Goal: Check status: Check status

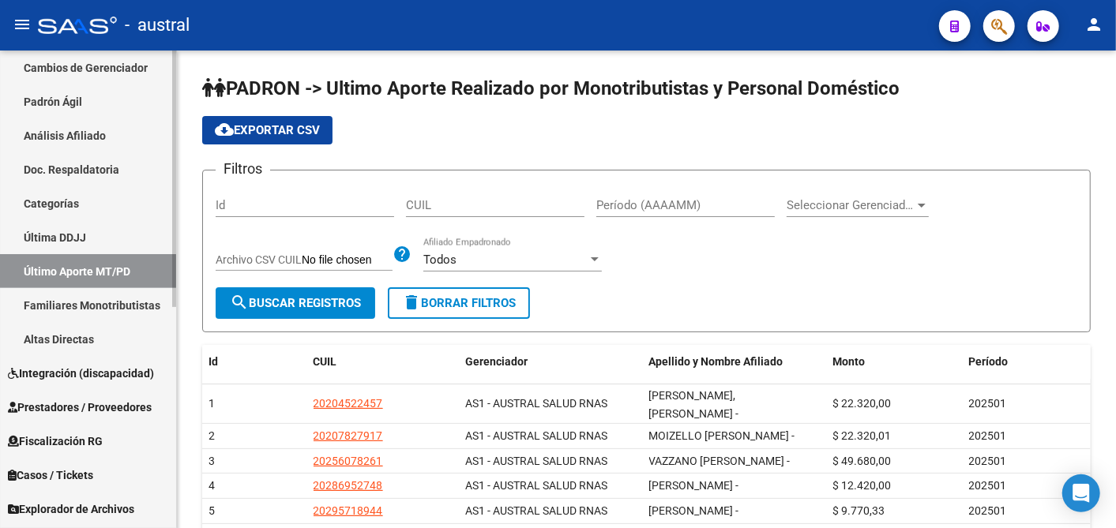
scroll to position [308, 0]
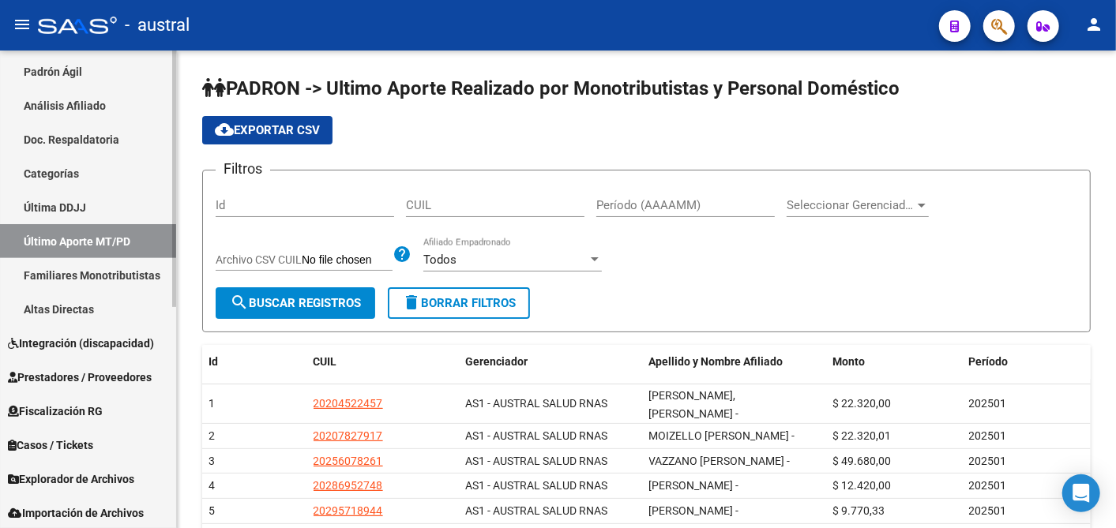
click at [156, 419] on div "Firma Express Reportes Tablero de Control Ingresos Percibidos Análisis de todos…" at bounding box center [90, 186] width 180 height 889
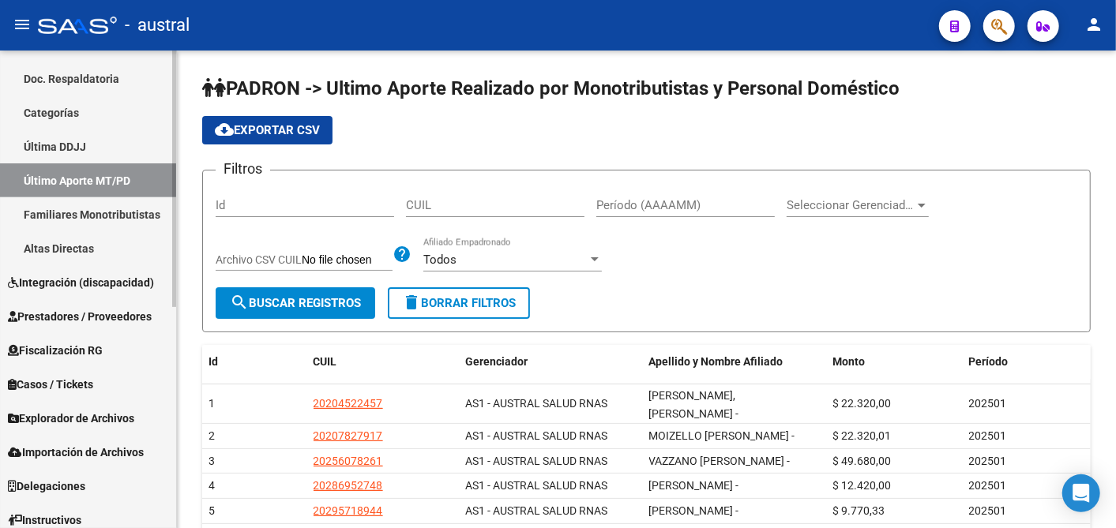
scroll to position [411, 0]
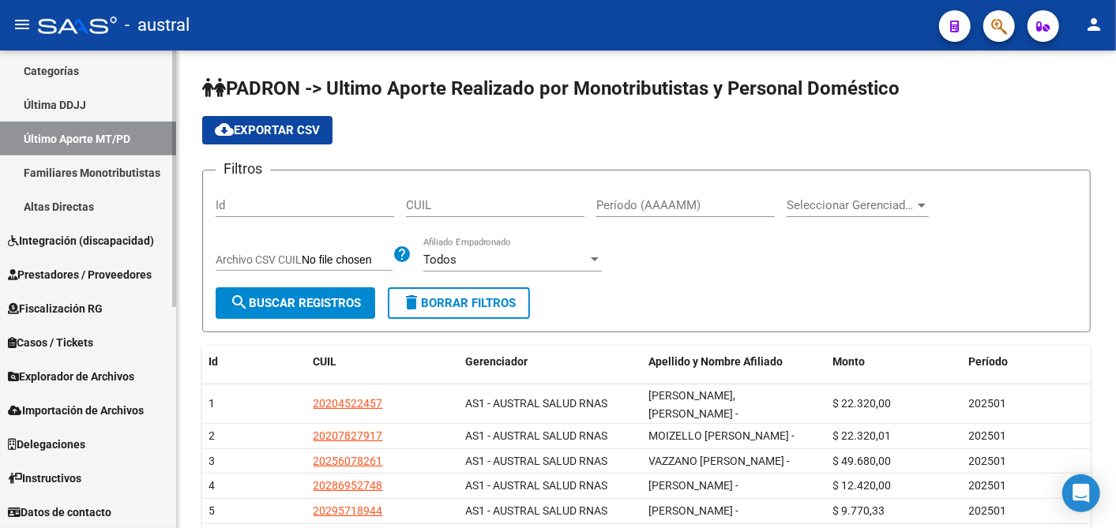
click at [43, 378] on span "Explorador de Archivos" at bounding box center [71, 376] width 126 height 17
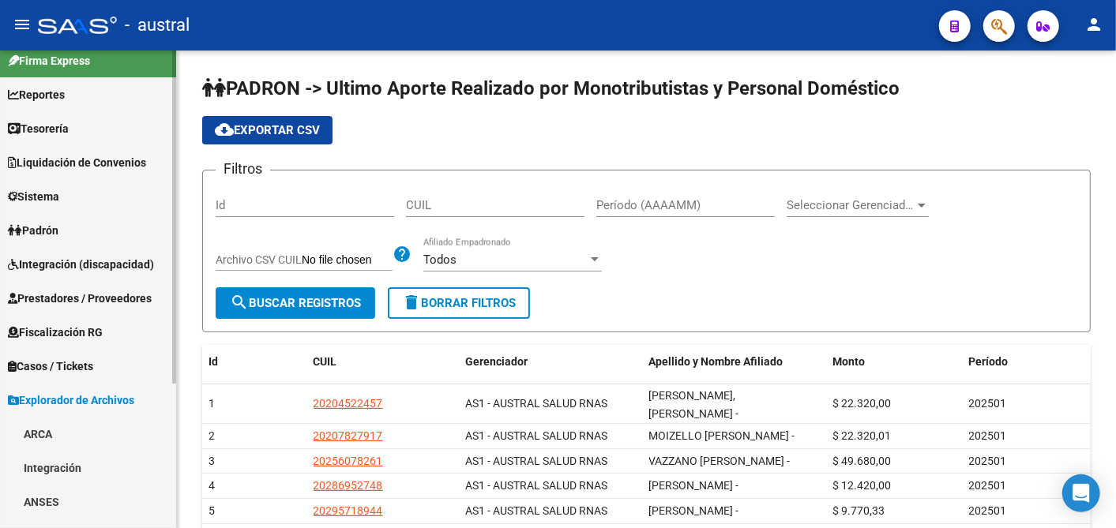
scroll to position [0, 0]
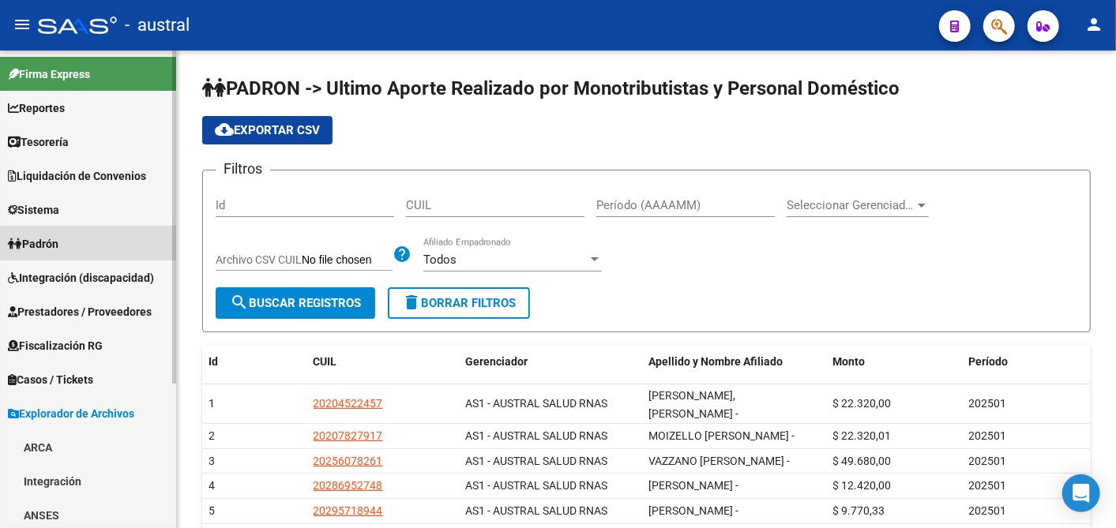
click at [49, 235] on span "Padrón" at bounding box center [33, 243] width 51 height 17
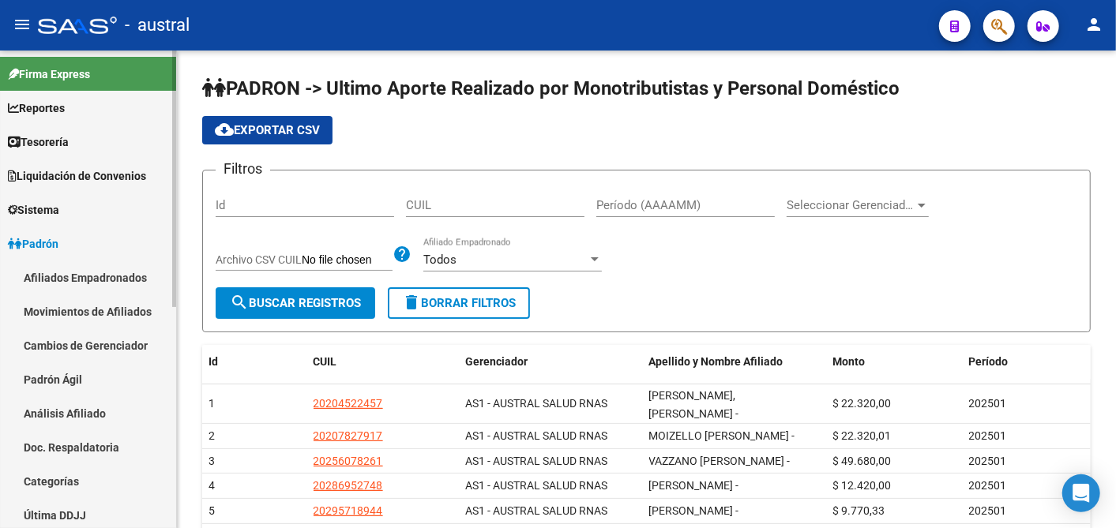
click at [102, 179] on span "Liquidación de Convenios" at bounding box center [77, 175] width 138 height 17
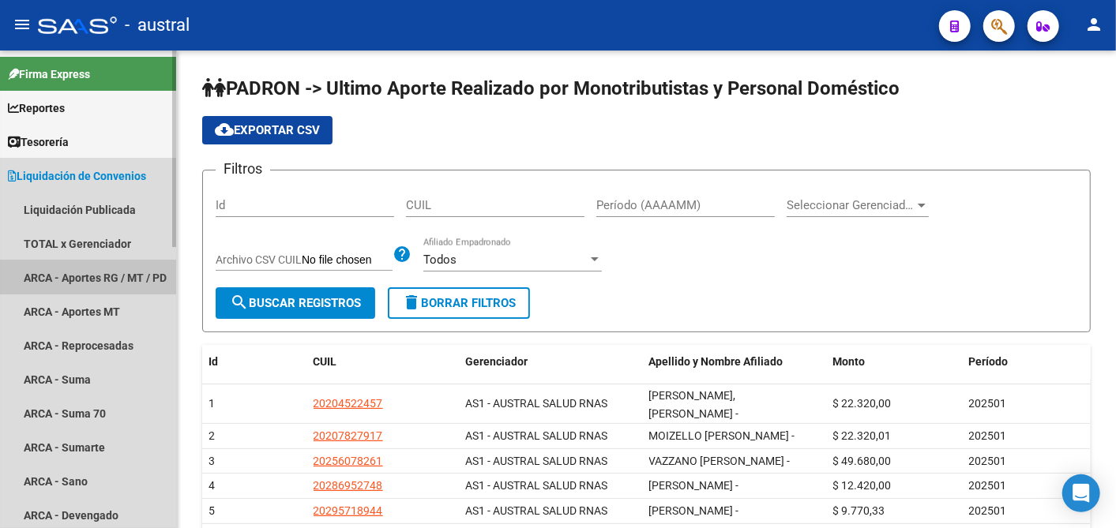
click at [116, 269] on link "ARCA - Aportes RG / MT / PD" at bounding box center [88, 278] width 176 height 34
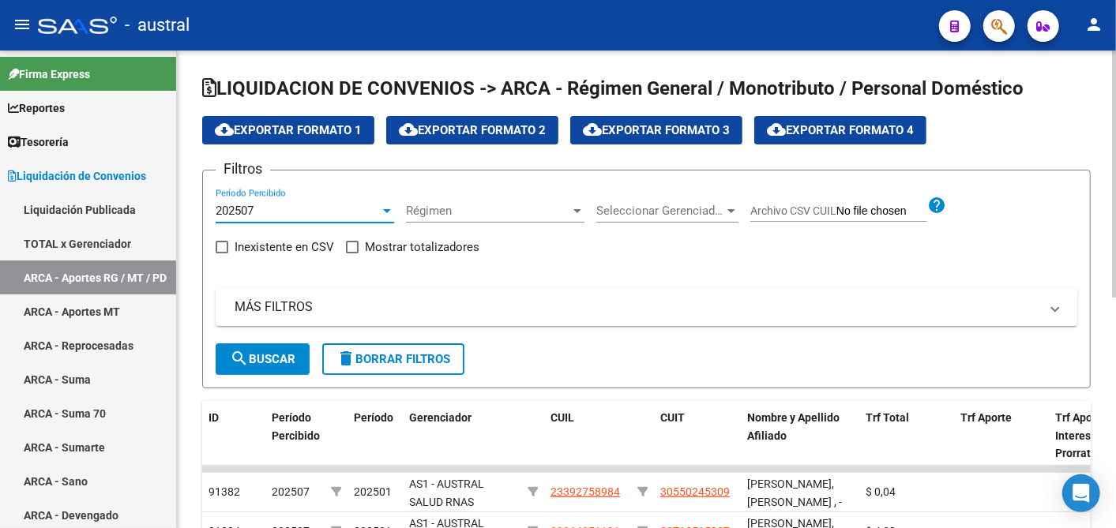
click at [389, 207] on div at bounding box center [387, 211] width 14 height 13
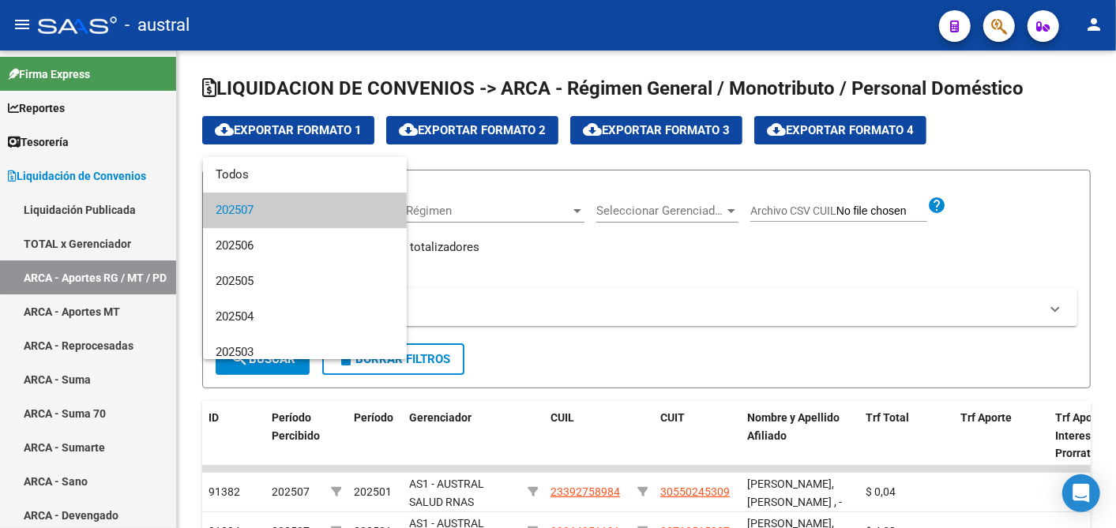
drag, startPoint x: 407, startPoint y: 237, endPoint x: 397, endPoint y: 206, distance: 32.5
click at [397, 206] on div "Todos 202507 202506 202505 202504 202503 202502" at bounding box center [558, 264] width 1116 height 528
click at [231, 171] on span "Todos" at bounding box center [305, 175] width 179 height 36
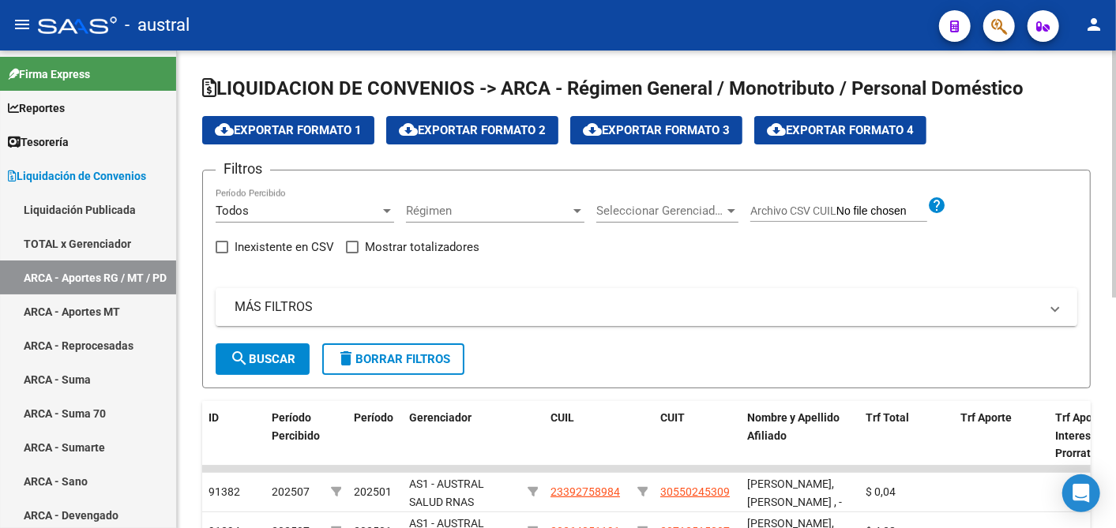
click at [275, 306] on mat-panel-title "MÁS FILTROS" at bounding box center [637, 307] width 805 height 17
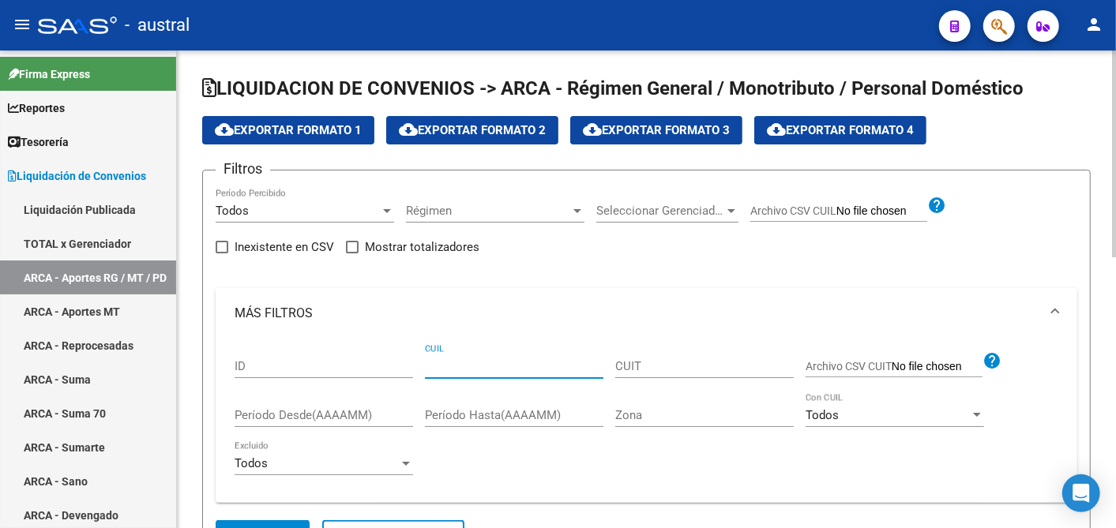
click at [460, 363] on input "CUIL" at bounding box center [514, 366] width 179 height 14
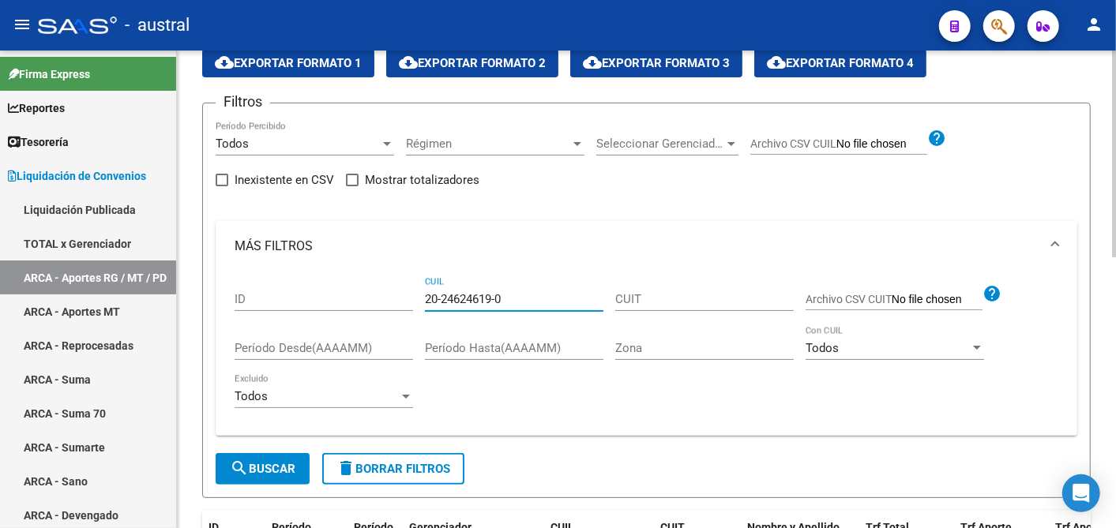
scroll to position [88, 0]
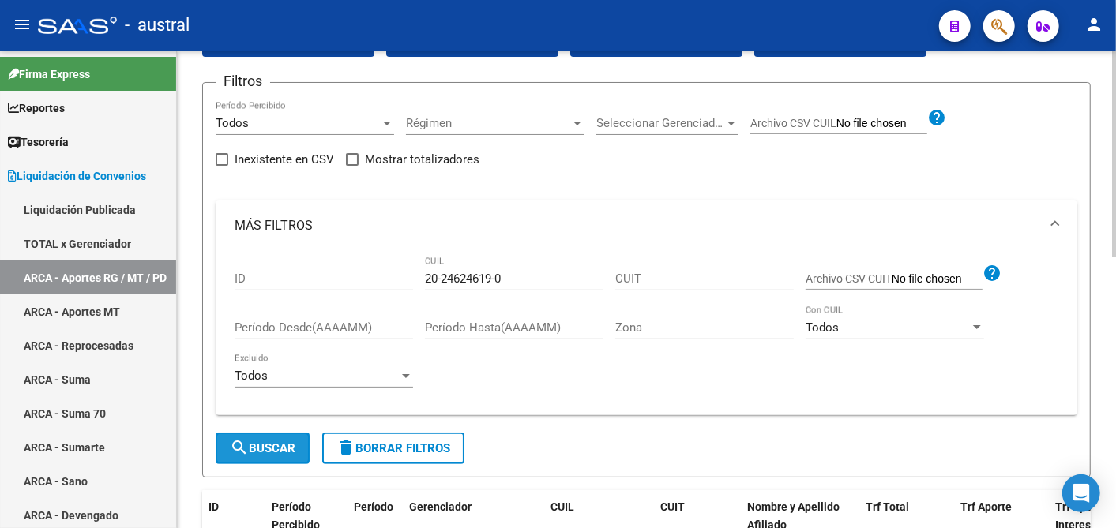
click at [283, 456] on button "search Buscar" at bounding box center [263, 449] width 94 height 32
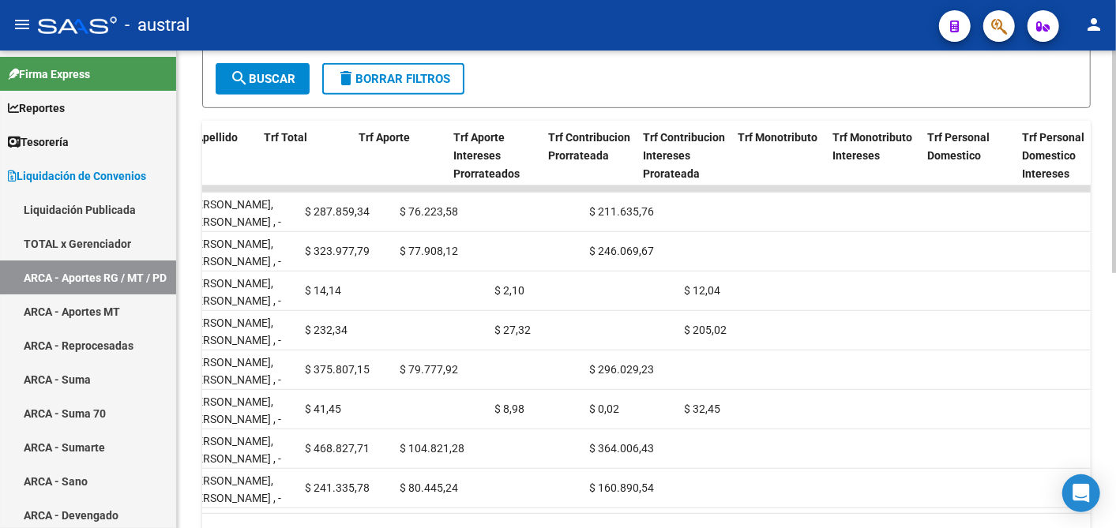
scroll to position [0, 602]
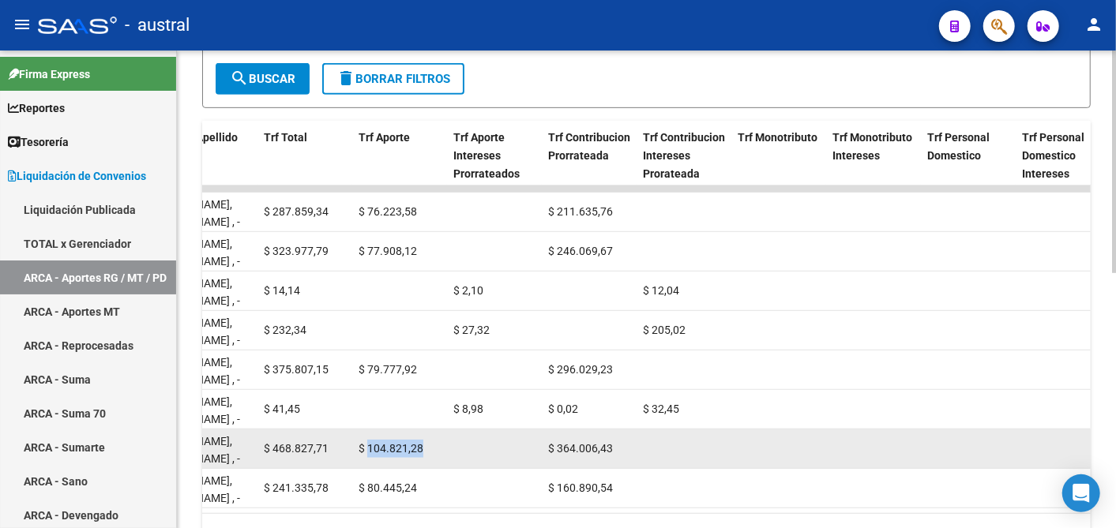
drag, startPoint x: 370, startPoint y: 446, endPoint x: 427, endPoint y: 456, distance: 57.7
click at [427, 456] on div "$ 104.821,28" at bounding box center [400, 449] width 82 height 18
drag, startPoint x: 427, startPoint y: 456, endPoint x: 631, endPoint y: 452, distance: 204.6
click at [631, 452] on datatable-body-cell "$ 364.006,43" at bounding box center [589, 449] width 95 height 39
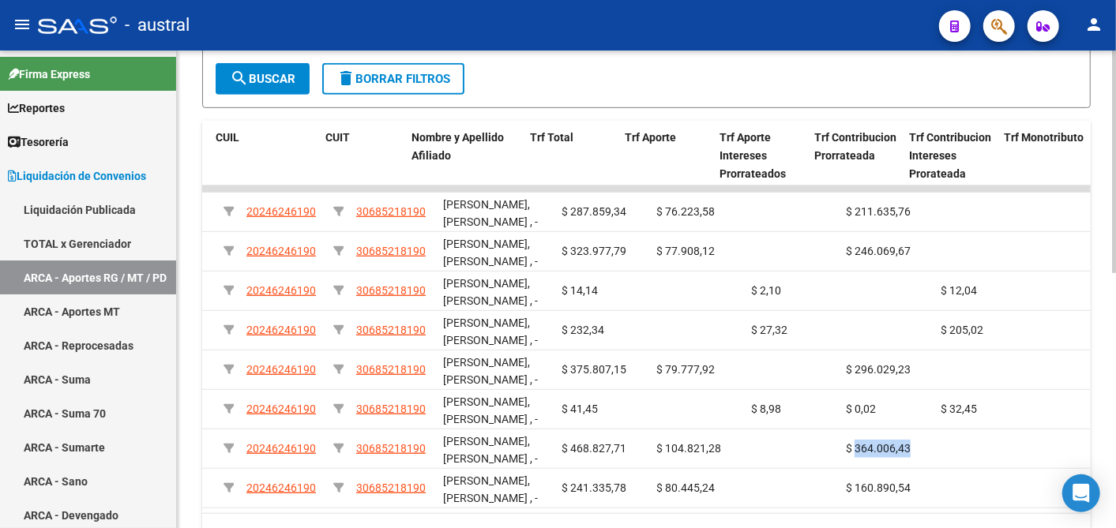
scroll to position [0, 392]
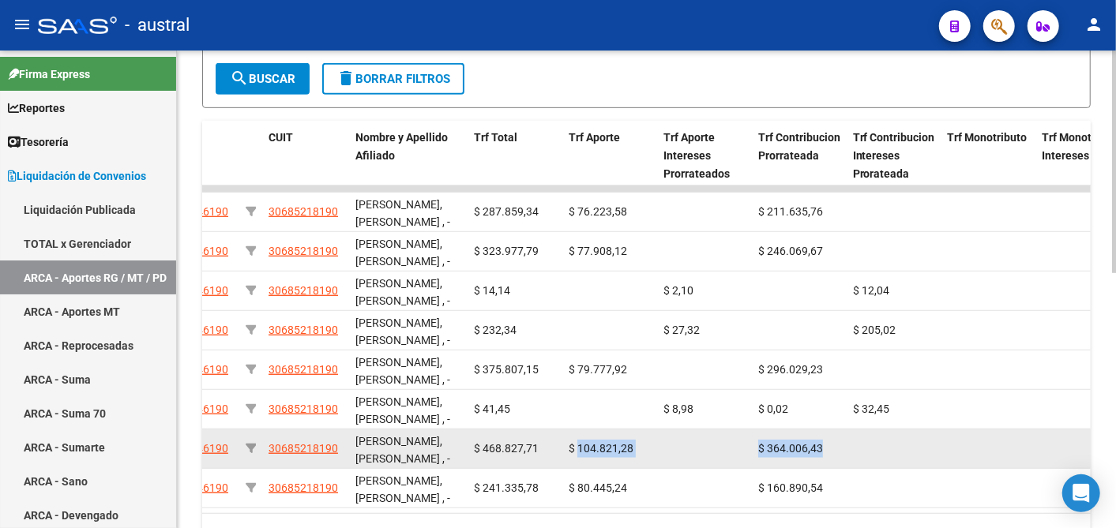
drag, startPoint x: 577, startPoint y: 438, endPoint x: 895, endPoint y: 436, distance: 318.3
drag, startPoint x: 476, startPoint y: 442, endPoint x: 548, endPoint y: 443, distance: 72.7
click at [548, 443] on div "$ 468.827,71" at bounding box center [515, 449] width 82 height 18
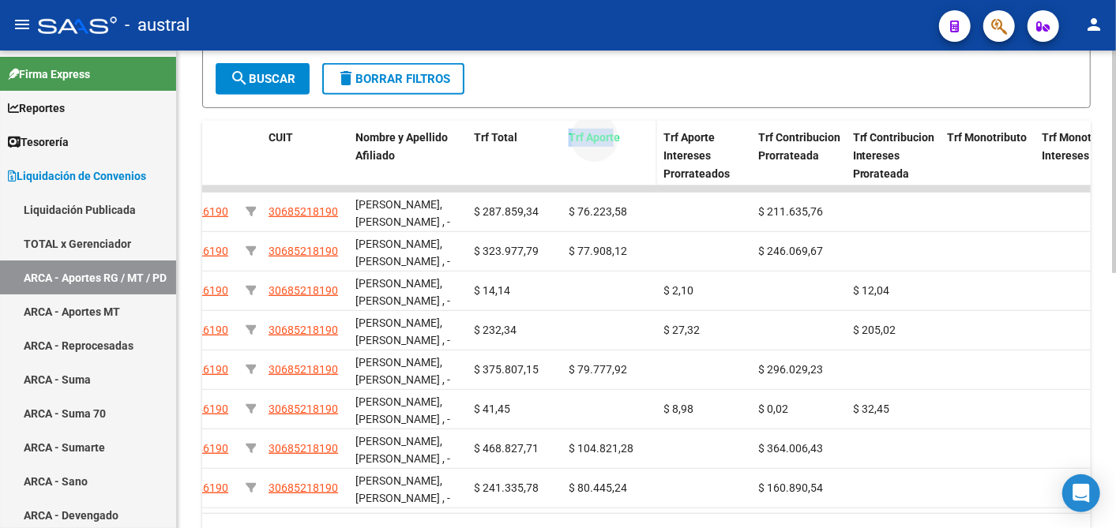
drag, startPoint x: 566, startPoint y: 136, endPoint x: 614, endPoint y: 141, distance: 48.4
click at [614, 141] on datatable-header-cell "Trf Aporte" at bounding box center [609, 156] width 95 height 70
drag, startPoint x: 614, startPoint y: 141, endPoint x: 814, endPoint y: 153, distance: 201.0
click at [814, 153] on div "Trf Contribucion Prorrateada" at bounding box center [799, 147] width 82 height 36
drag, startPoint x: 814, startPoint y: 153, endPoint x: 952, endPoint y: 175, distance: 139.1
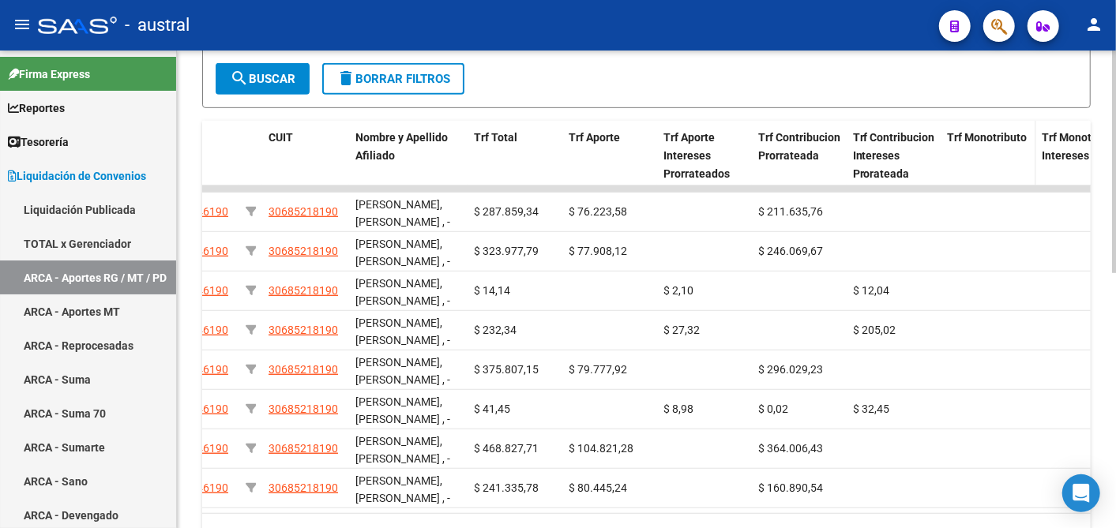
click at [952, 175] on datatable-header-cell "Trf Monotributo" at bounding box center [989, 156] width 95 height 70
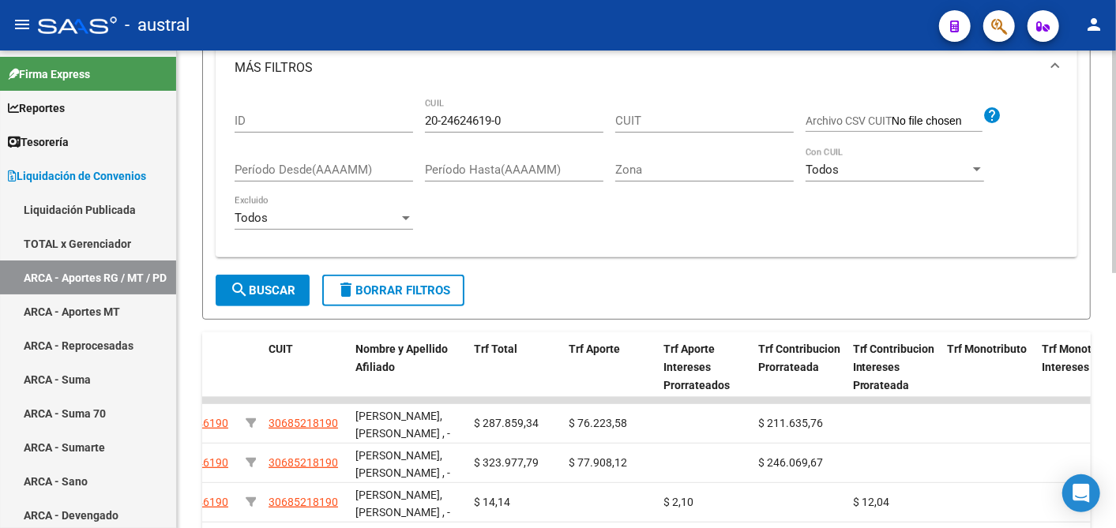
scroll to position [18, 0]
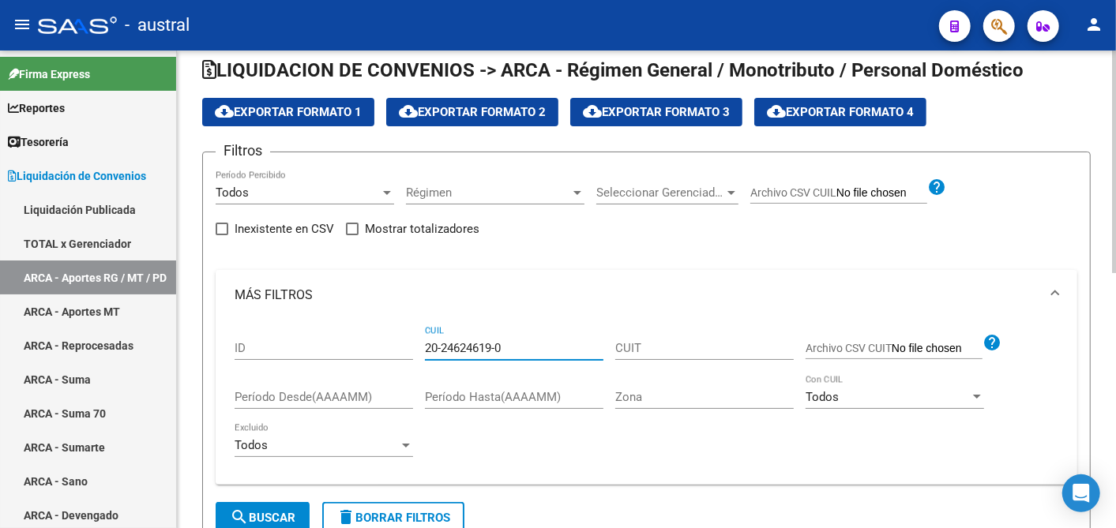
drag, startPoint x: 521, startPoint y: 342, endPoint x: 390, endPoint y: 333, distance: 130.6
click at [390, 333] on div "ID 20-24624619-0 CUIL CUIT Archivo CSV CUIT help Período Desde(AAAAMM) Período …" at bounding box center [647, 397] width 824 height 152
paste input "3-25189152-4"
type input "23-25189152-4"
click at [273, 509] on button "search Buscar" at bounding box center [263, 518] width 94 height 32
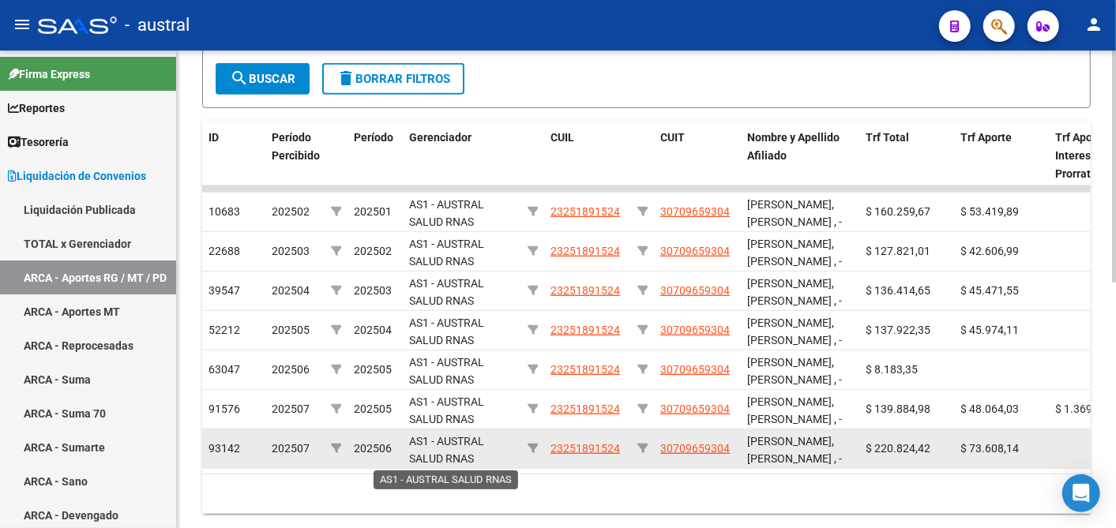
scroll to position [2, 0]
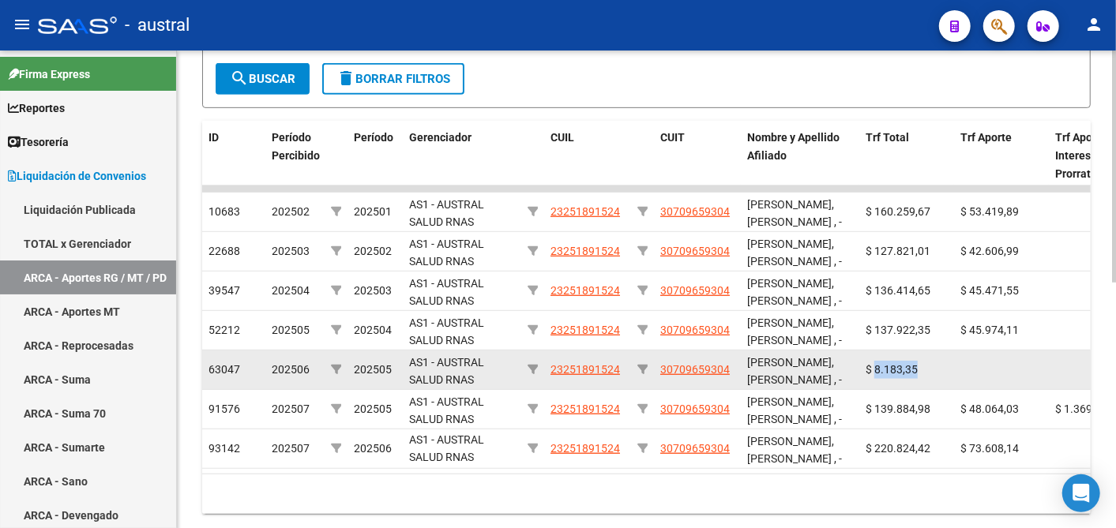
drag, startPoint x: 875, startPoint y: 370, endPoint x: 943, endPoint y: 362, distance: 68.5
click at [943, 362] on div "$ 8.183,35" at bounding box center [907, 370] width 82 height 18
